Goal: Navigation & Orientation: Find specific page/section

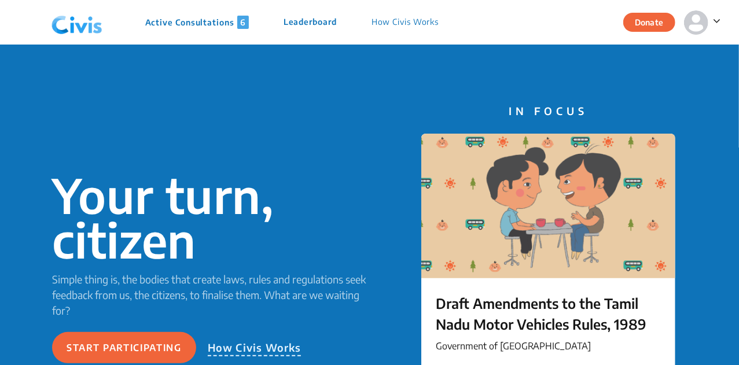
click at [180, 24] on p "Active Consultations 6" at bounding box center [197, 22] width 104 height 13
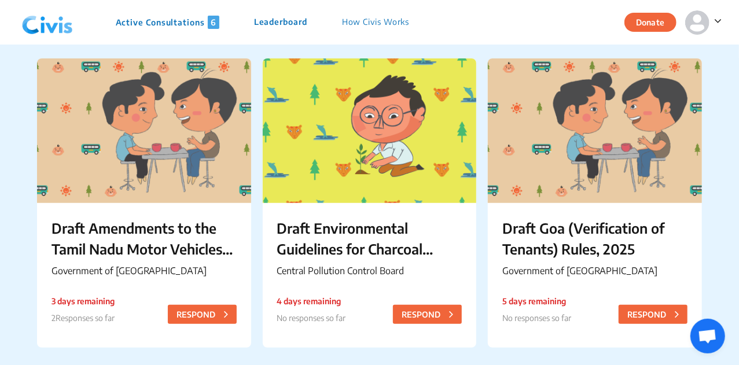
scroll to position [9, 0]
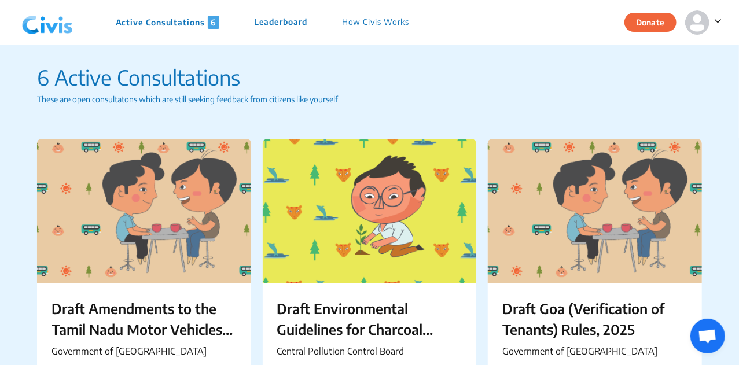
click at [45, 35] on img at bounding box center [47, 22] width 60 height 35
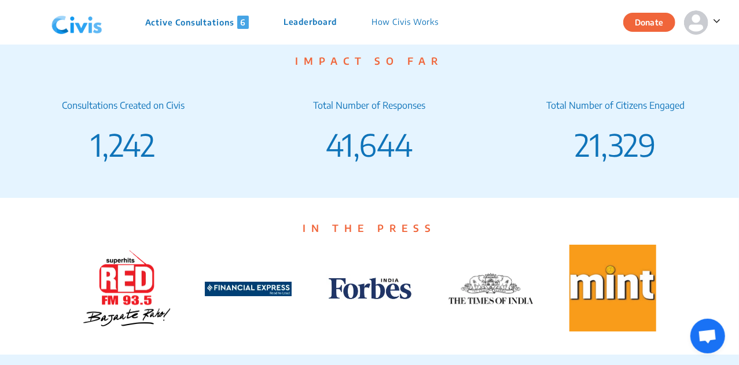
scroll to position [1934, 0]
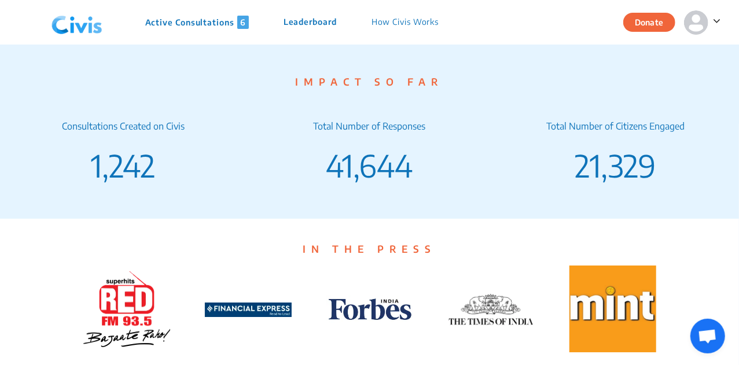
click at [185, 25] on p "Active Consultations 6" at bounding box center [197, 22] width 104 height 13
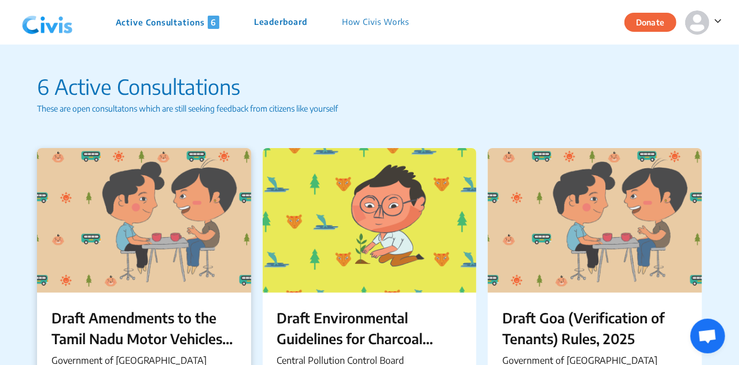
click at [172, 253] on div at bounding box center [144, 220] width 214 height 145
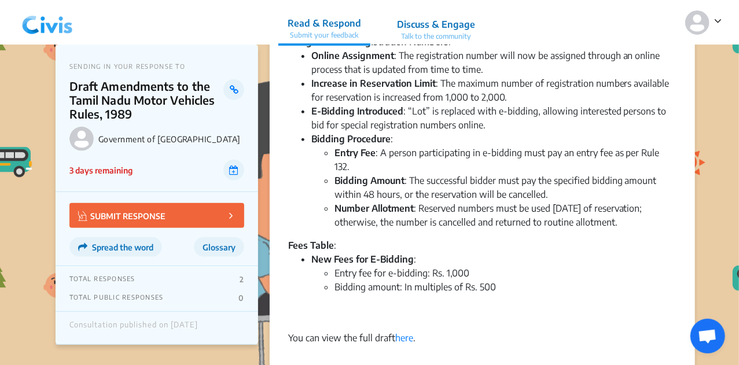
scroll to position [128, 0]
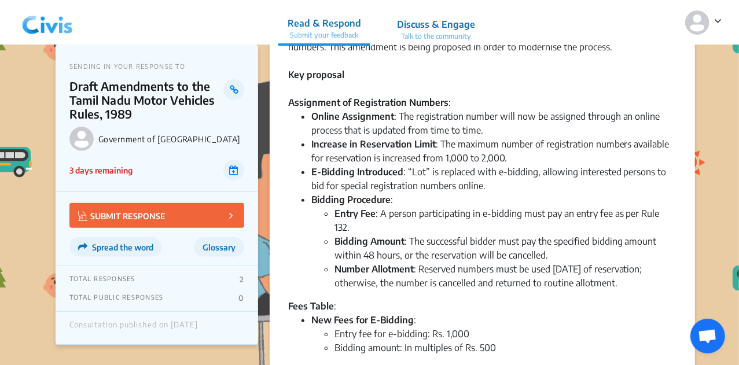
click at [32, 12] on img at bounding box center [47, 22] width 60 height 35
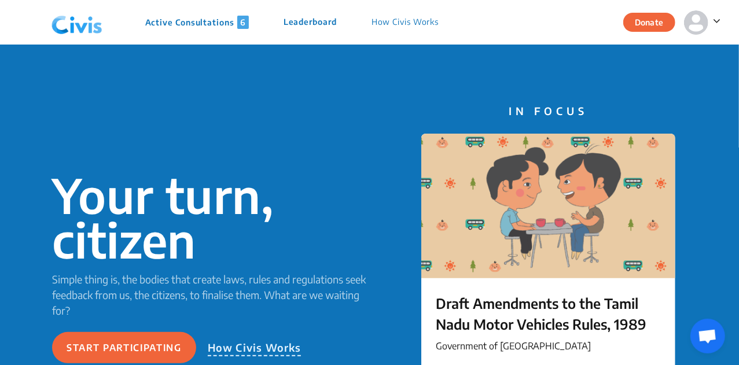
click at [167, 26] on p "Active Consultations 6" at bounding box center [197, 22] width 104 height 13
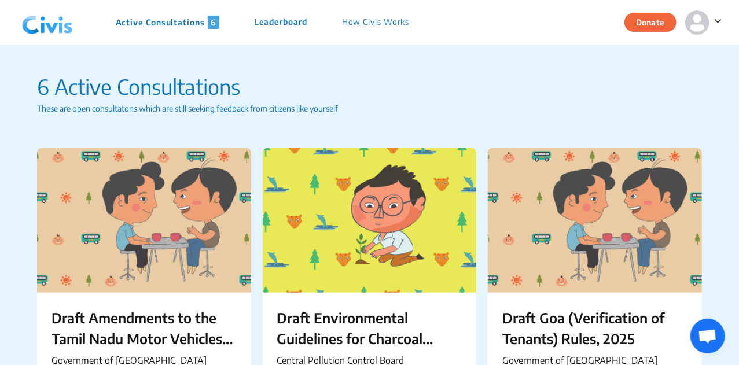
click at [277, 27] on p "Leaderboard" at bounding box center [280, 22] width 53 height 13
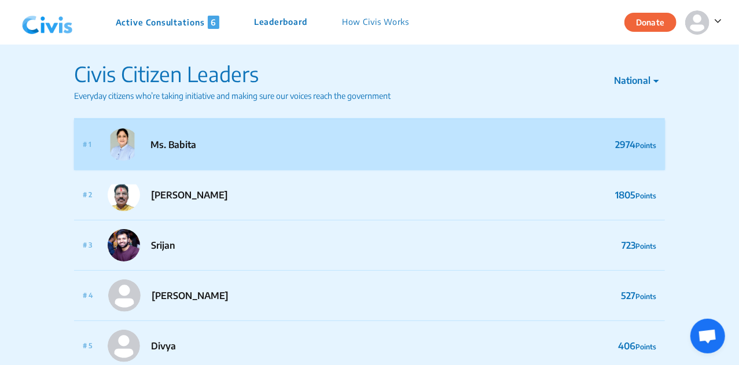
scroll to position [5, 0]
